Goal: Go to known website: Access a specific website the user already knows

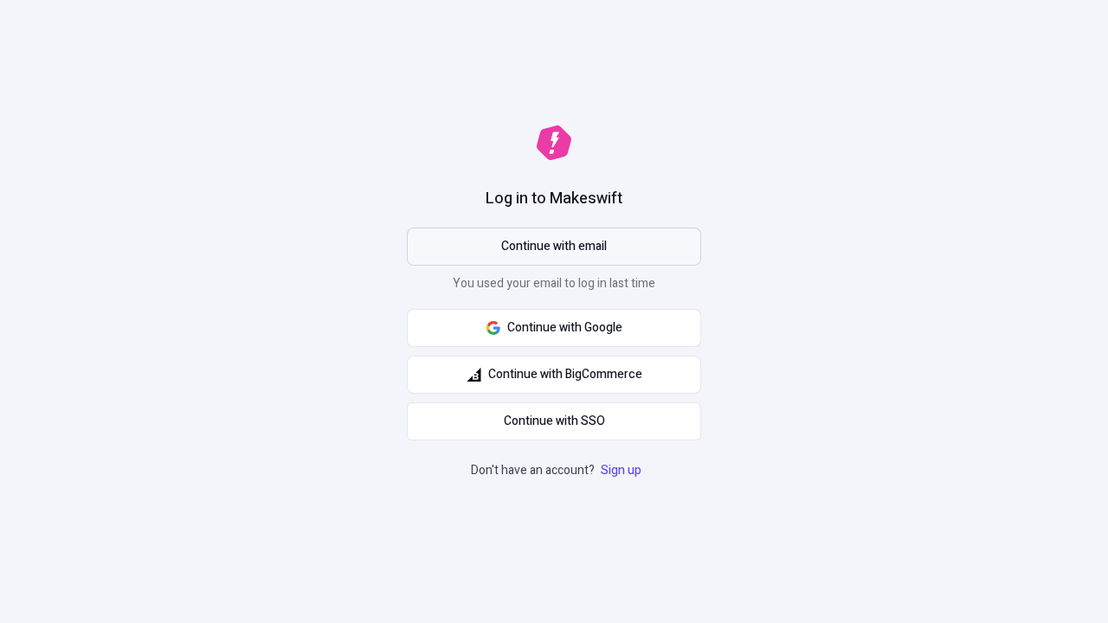
click at [554, 247] on span "Continue with email" at bounding box center [554, 246] width 106 height 19
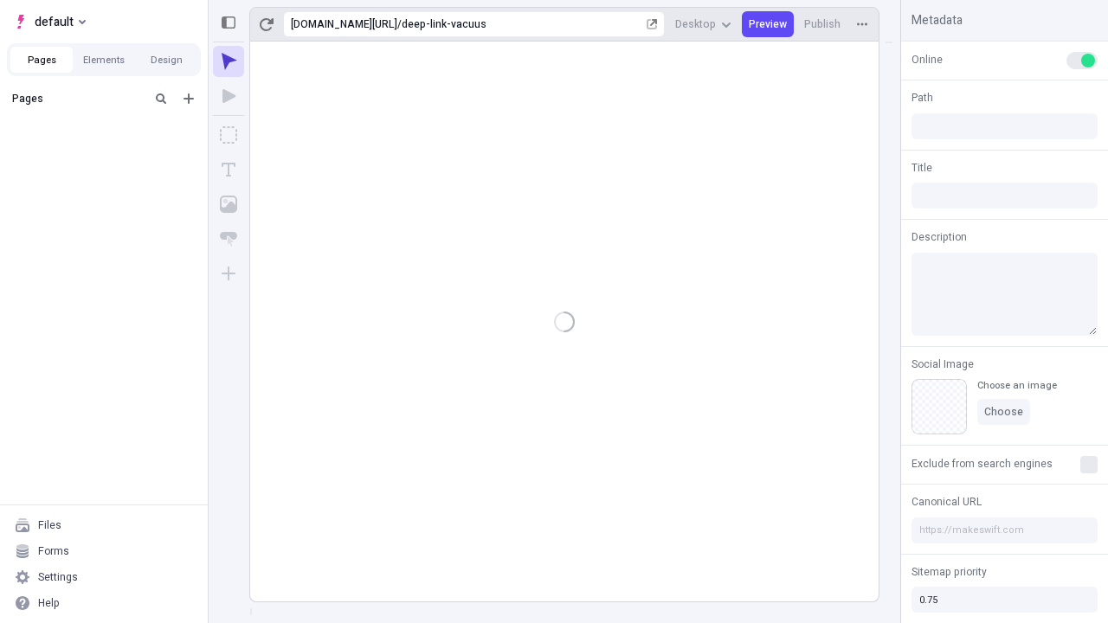
type input "/deep-link-vacuus"
